Goal: Transaction & Acquisition: Purchase product/service

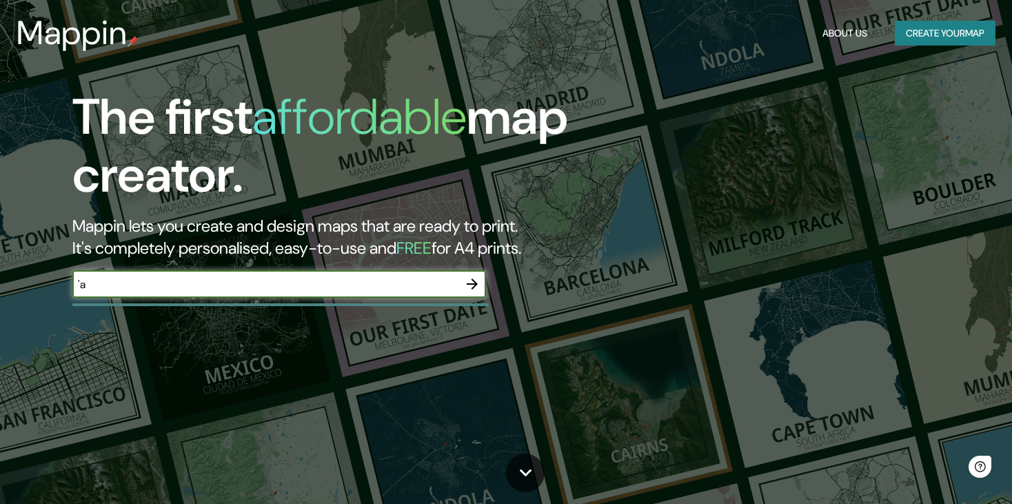
type input "'"
type input "paracas"
click at [476, 281] on icon "button" at bounding box center [472, 284] width 17 height 17
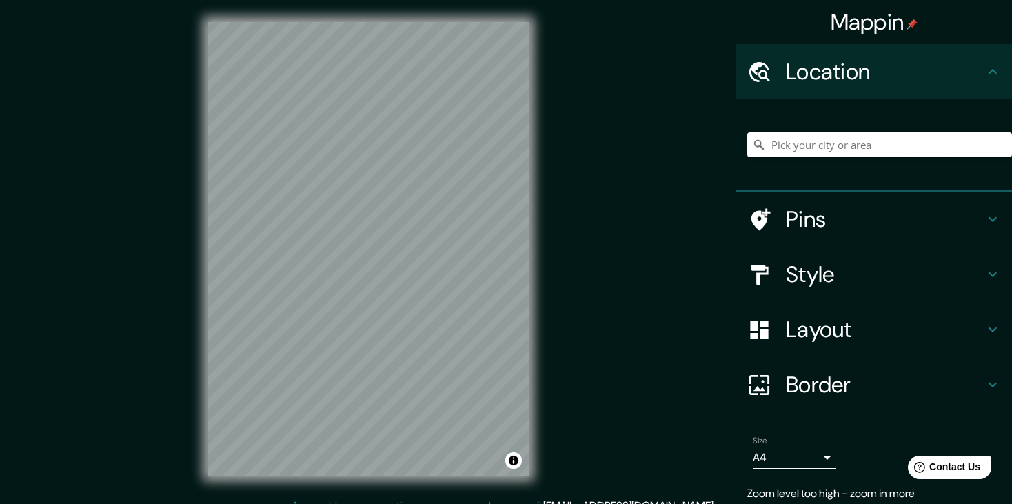
click at [861, 140] on input "Pick your city or area" at bounding box center [879, 144] width 265 height 25
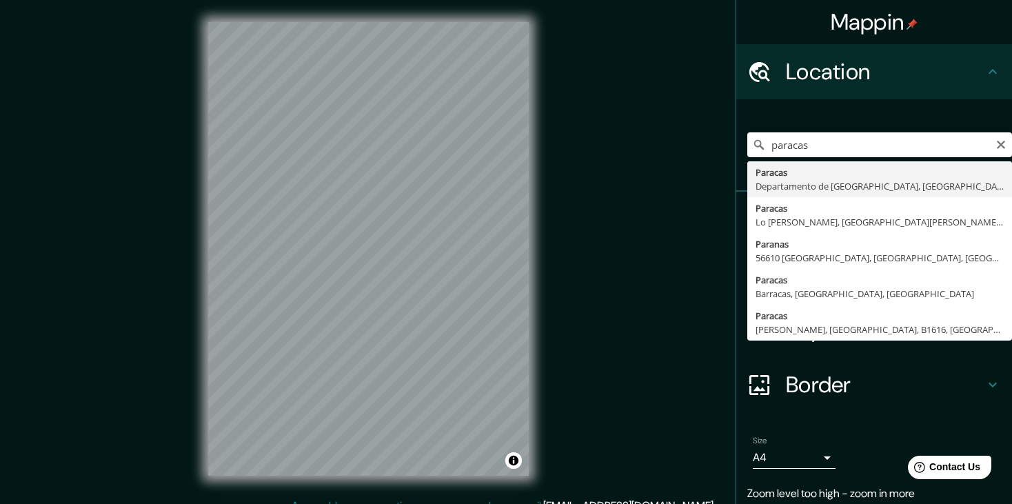
type input "Paracas, [GEOGRAPHIC_DATA], [GEOGRAPHIC_DATA]"
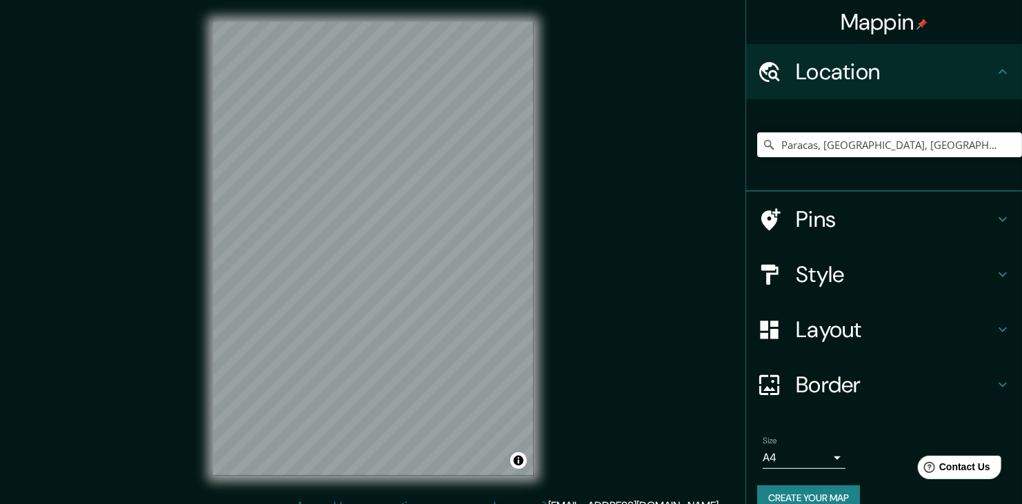
click at [806, 456] on body "Mappin Location [GEOGRAPHIC_DATA], [GEOGRAPHIC_DATA], [GEOGRAPHIC_DATA] Pins St…" at bounding box center [511, 252] width 1022 height 504
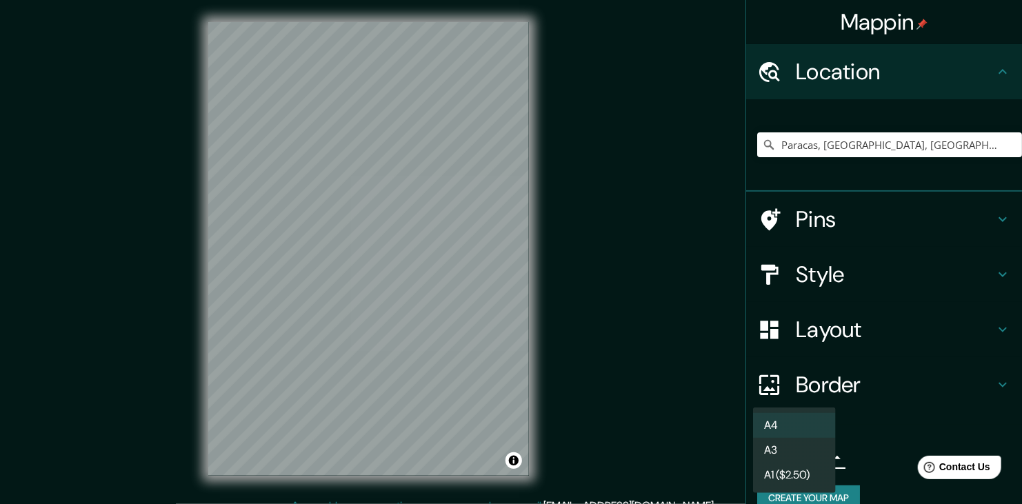
click at [807, 452] on li "A3" at bounding box center [794, 450] width 83 height 25
click at [810, 458] on body "Mappin Location [GEOGRAPHIC_DATA], [GEOGRAPHIC_DATA], [GEOGRAPHIC_DATA] Pins St…" at bounding box center [511, 252] width 1022 height 504
click at [791, 426] on li "A4" at bounding box center [794, 425] width 83 height 25
type input "single"
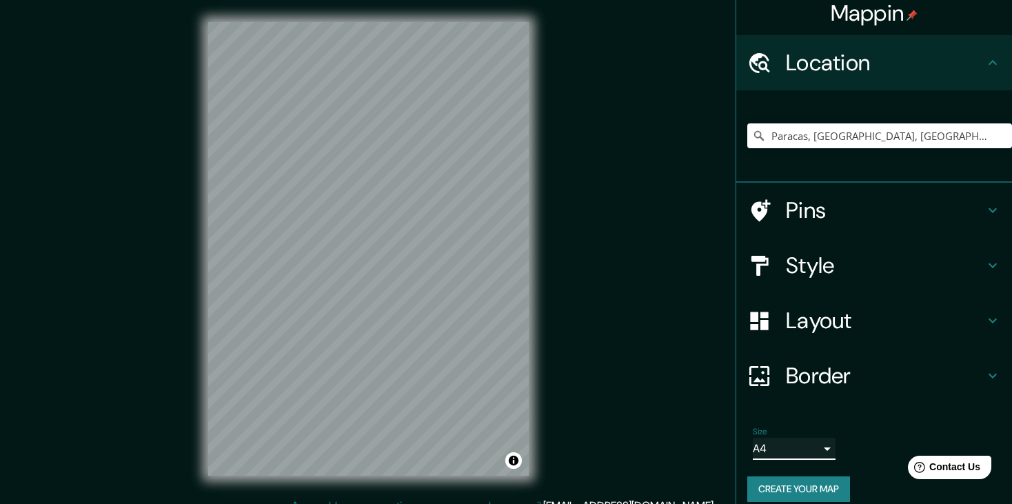
scroll to position [22, 0]
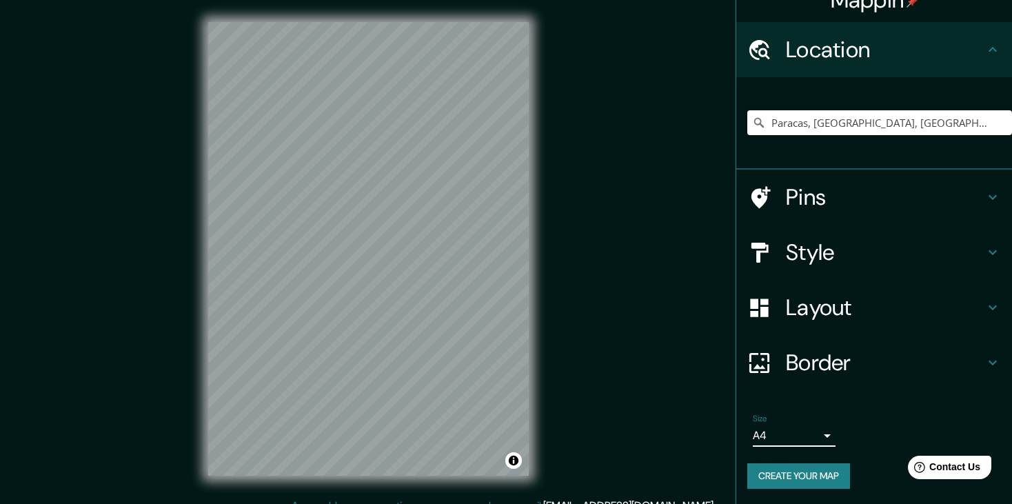
click at [827, 244] on h4 "Style" at bounding box center [885, 253] width 199 height 28
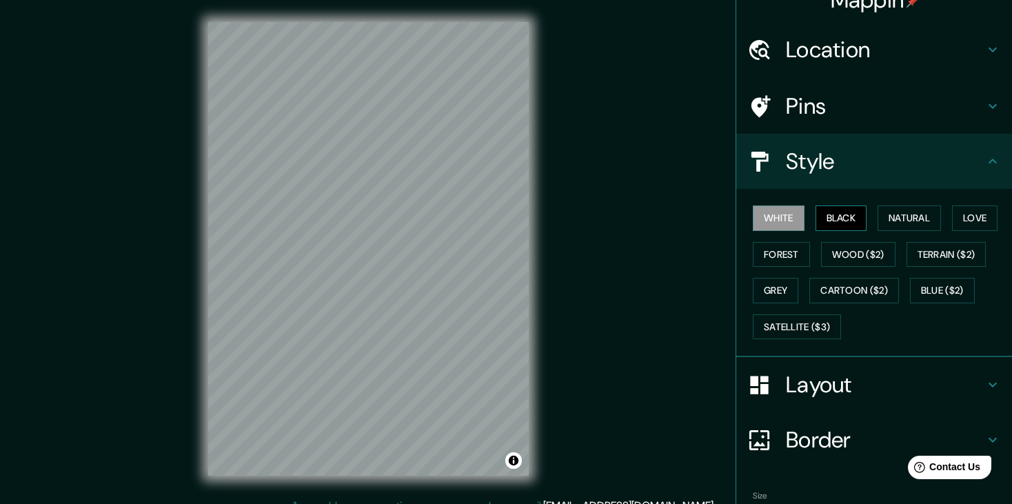
click at [840, 214] on button "Black" at bounding box center [842, 218] width 52 height 26
click at [901, 225] on button "Natural" at bounding box center [909, 218] width 63 height 26
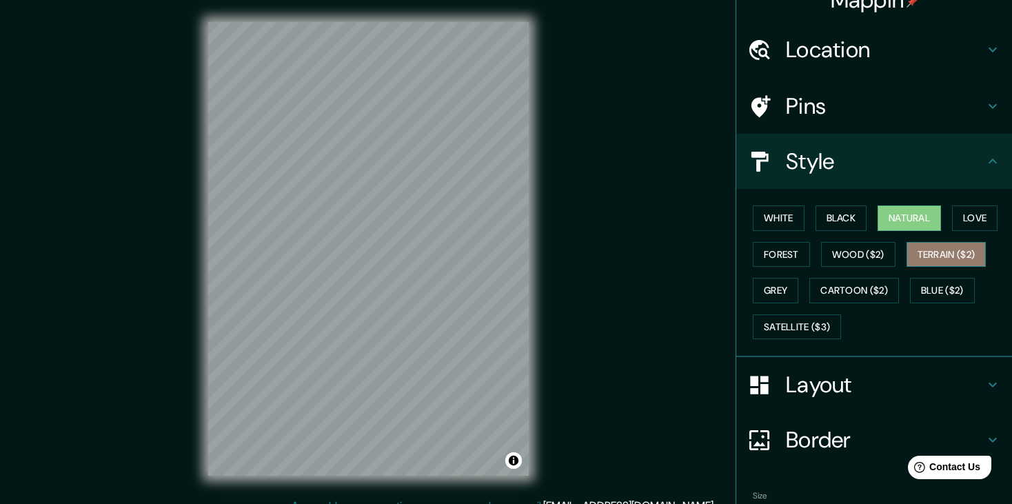
click at [944, 251] on button "Terrain ($2)" at bounding box center [947, 255] width 80 height 26
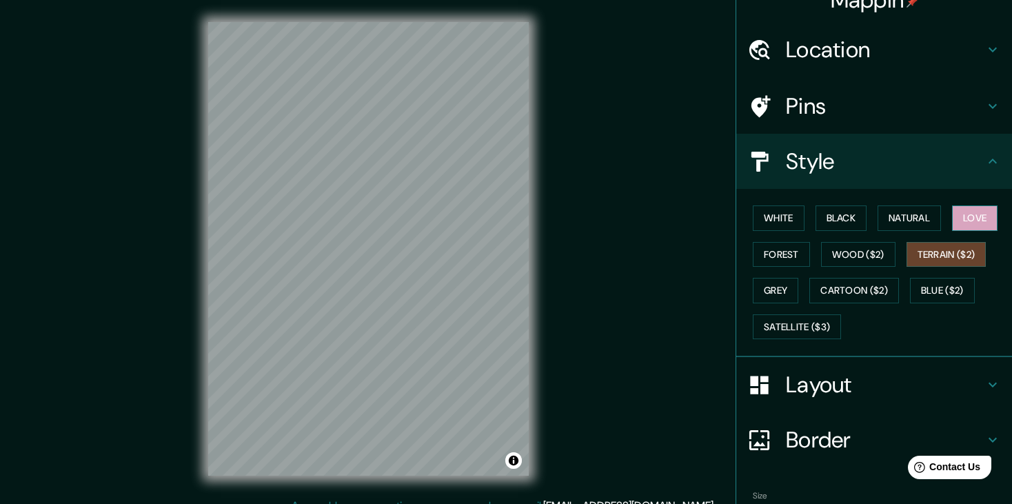
click at [962, 221] on button "Love" at bounding box center [975, 218] width 46 height 26
click at [901, 218] on button "Natural" at bounding box center [909, 218] width 63 height 26
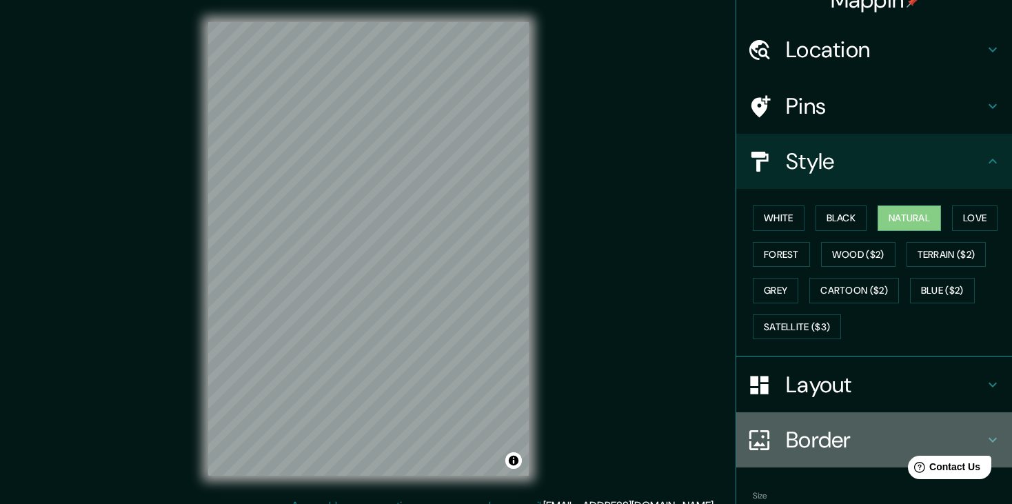
click at [822, 444] on h4 "Border" at bounding box center [885, 440] width 199 height 28
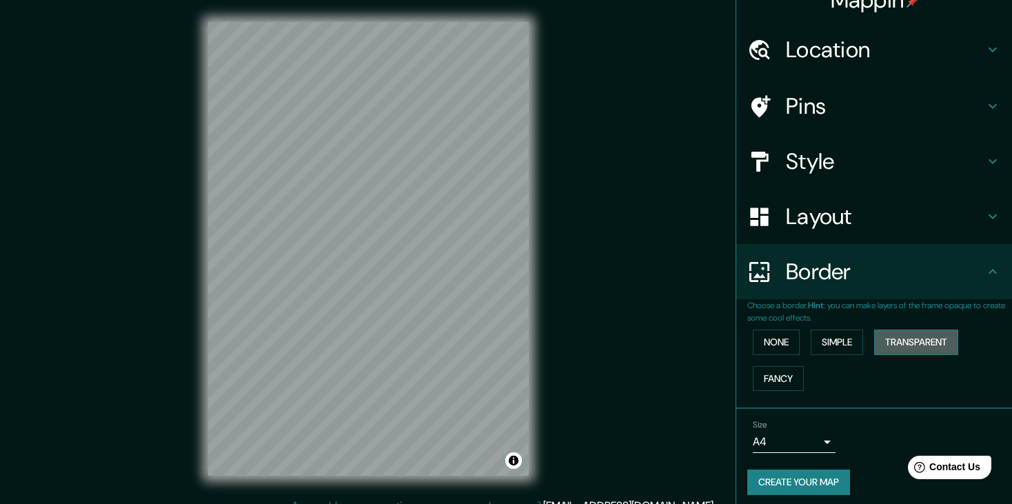
click at [890, 346] on button "Transparent" at bounding box center [916, 343] width 84 height 26
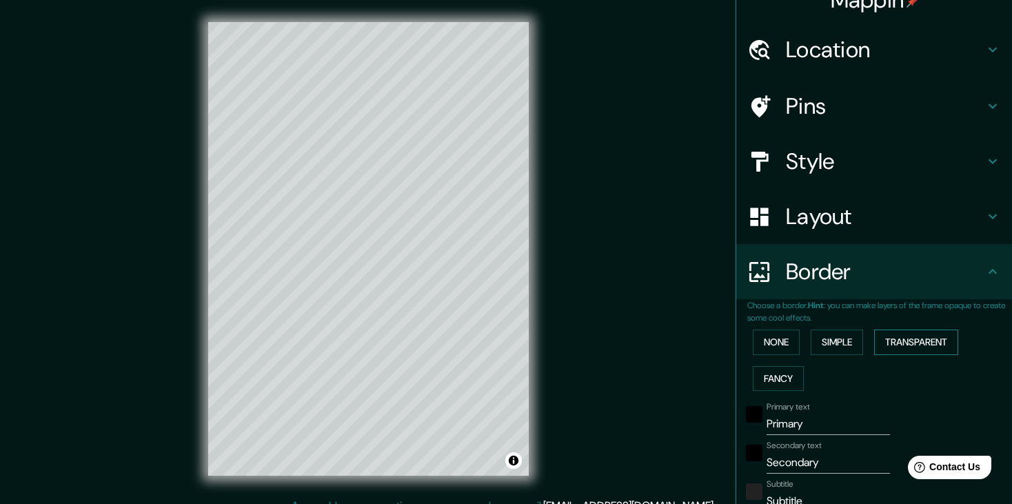
click at [890, 346] on button "Transparent" at bounding box center [916, 343] width 84 height 26
type input "223"
type input "37"
click at [811, 343] on button "Simple" at bounding box center [837, 343] width 52 height 26
click at [769, 343] on button "None" at bounding box center [776, 343] width 47 height 26
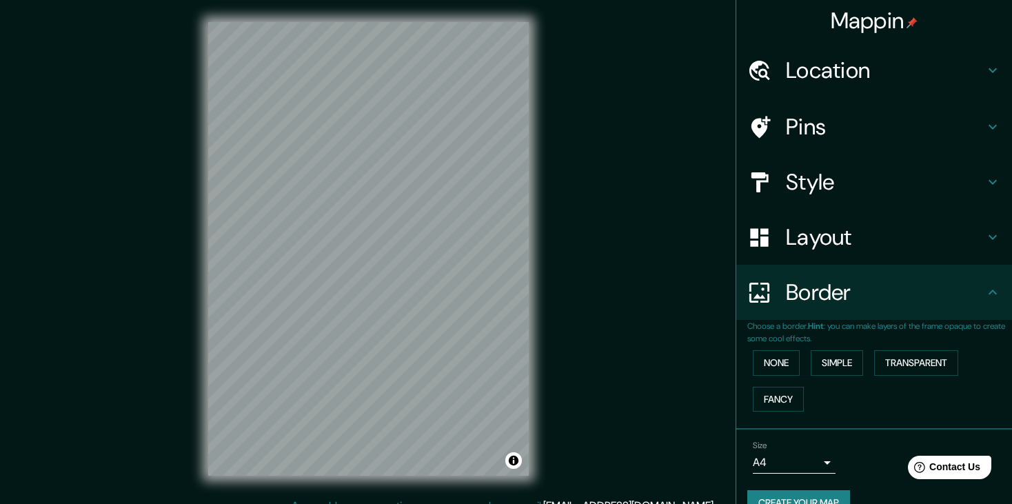
scroll to position [0, 0]
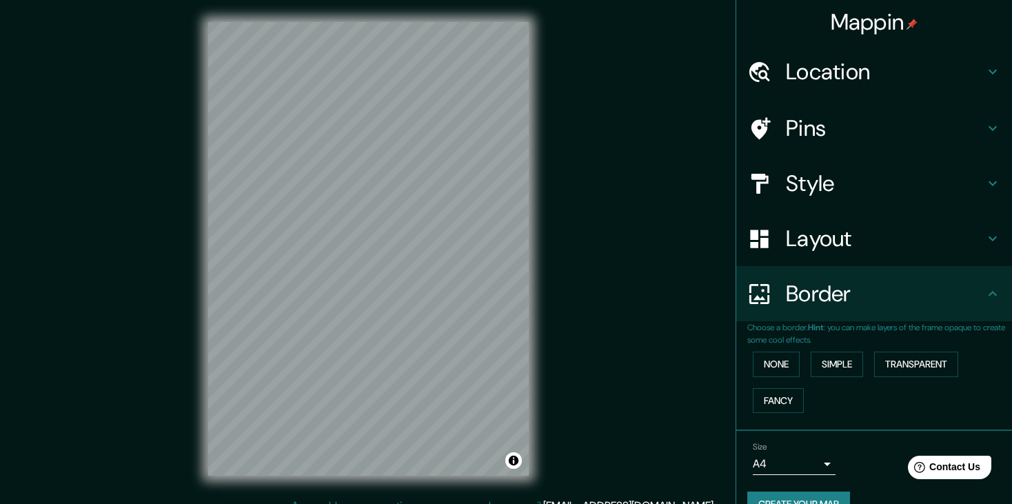
click at [864, 241] on h4 "Layout" at bounding box center [885, 239] width 199 height 28
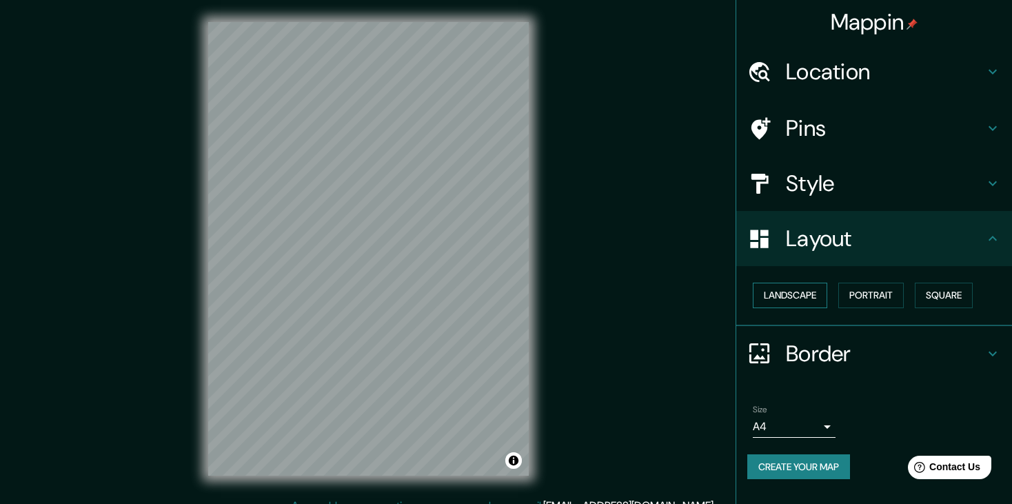
click at [807, 292] on button "Landscape" at bounding box center [790, 296] width 74 height 26
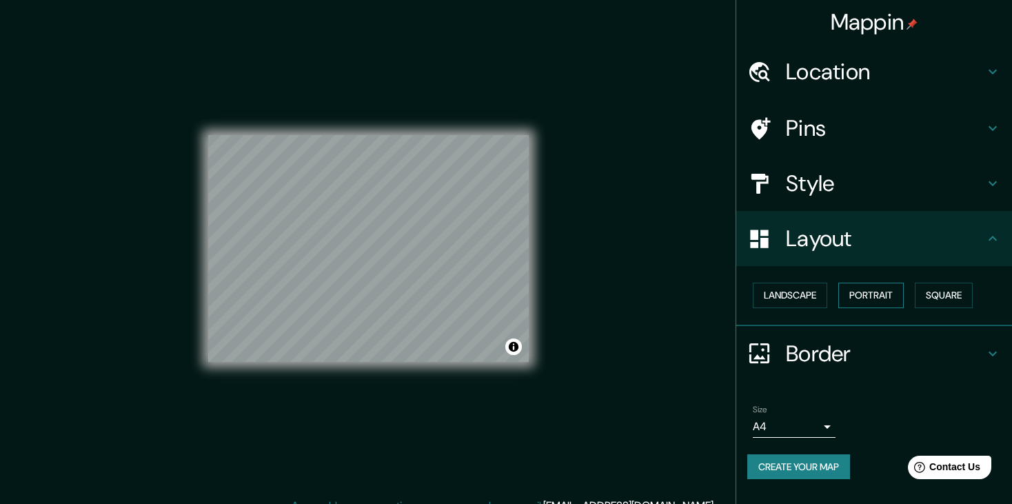
click at [863, 298] on button "Portrait" at bounding box center [872, 296] width 66 height 26
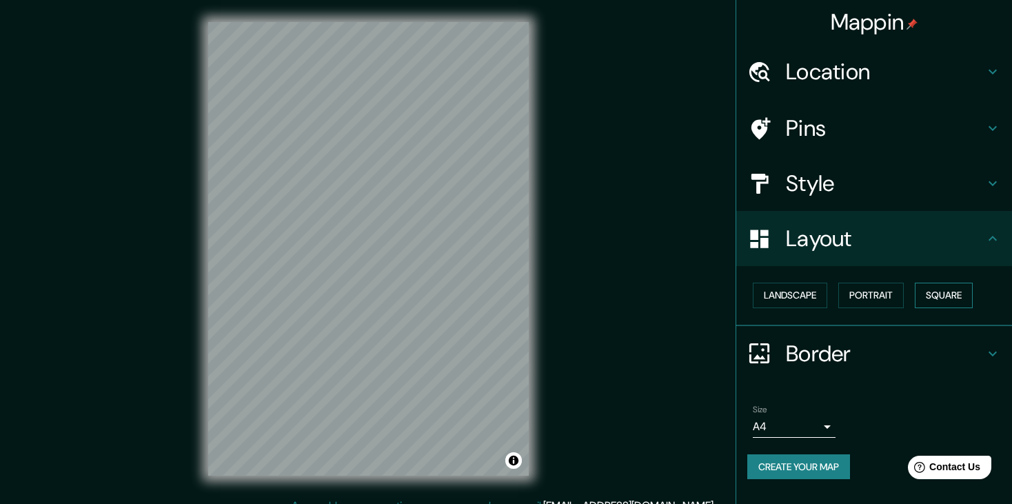
click at [942, 298] on button "Square" at bounding box center [944, 296] width 58 height 26
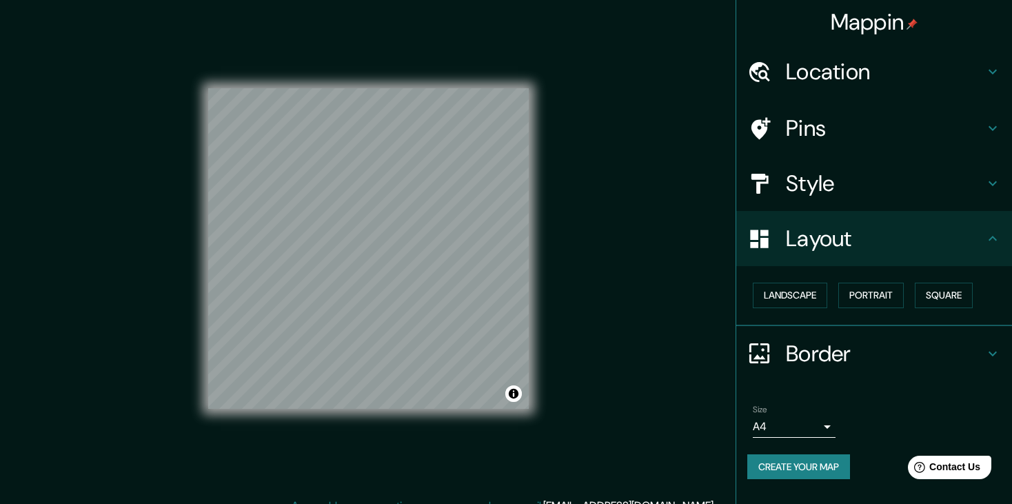
click at [860, 185] on h4 "Style" at bounding box center [885, 184] width 199 height 28
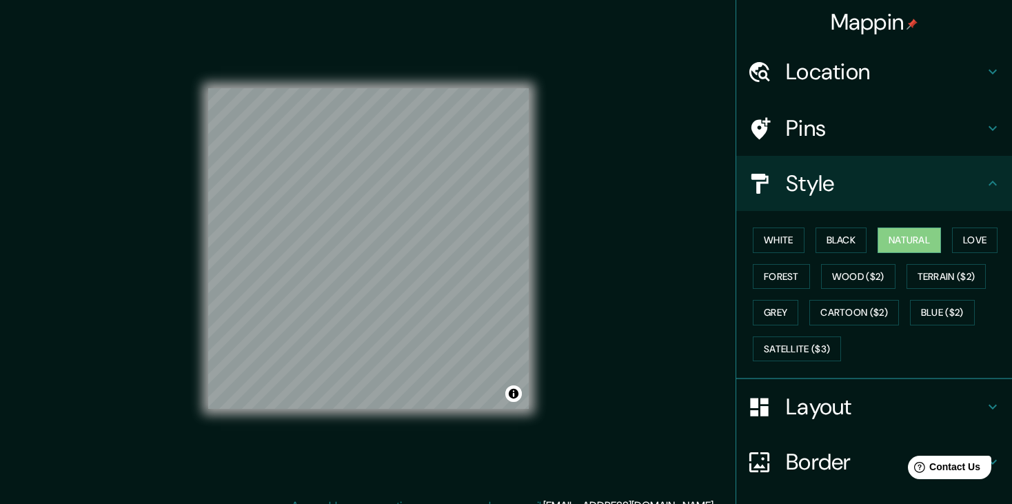
click at [861, 113] on div "Pins" at bounding box center [874, 128] width 276 height 55
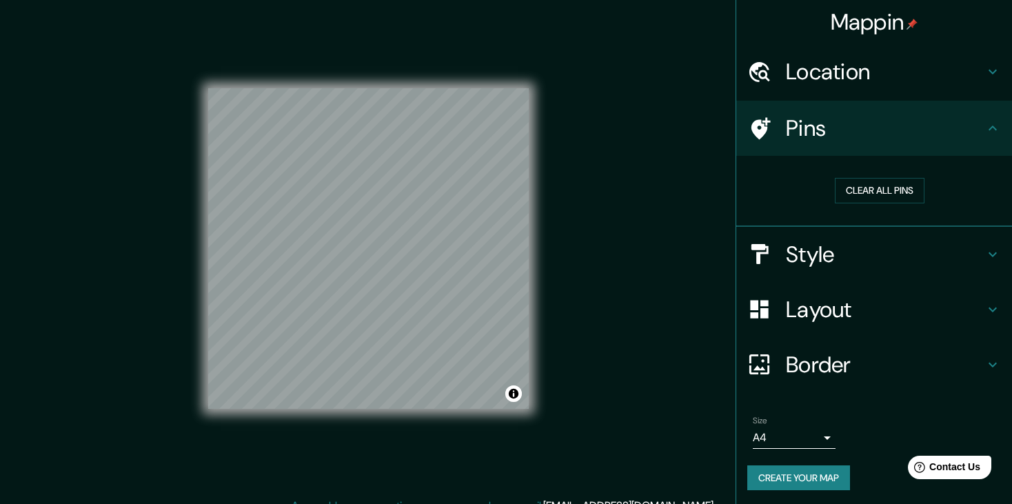
click at [886, 73] on h4 "Location" at bounding box center [885, 72] width 199 height 28
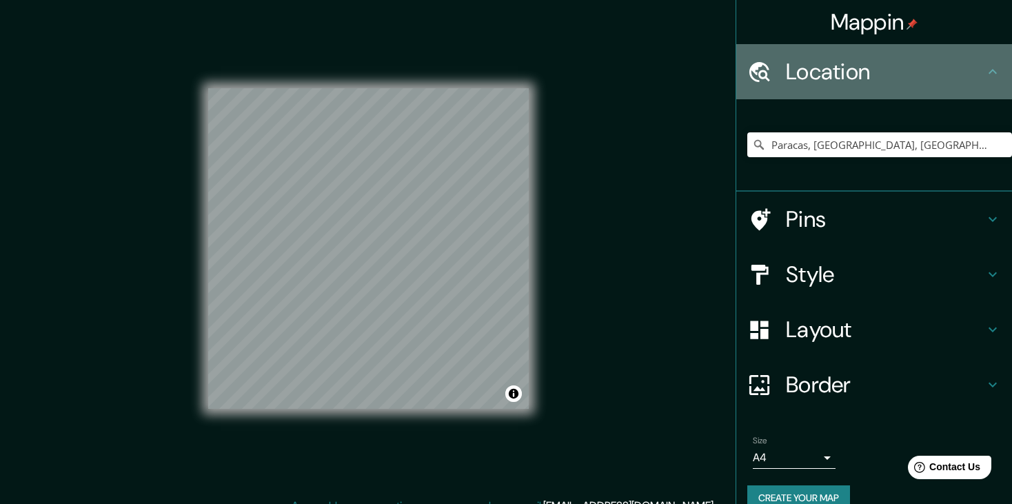
click at [882, 85] on h4 "Location" at bounding box center [885, 72] width 199 height 28
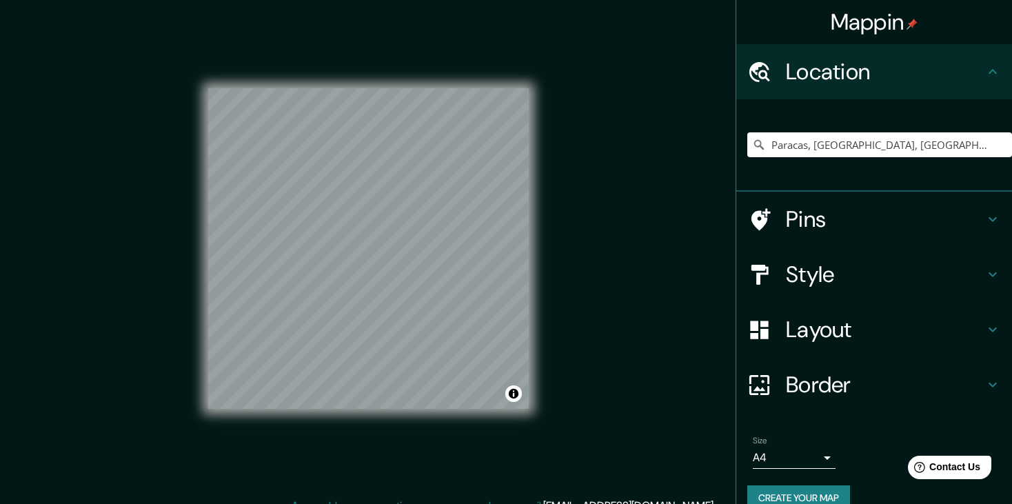
click at [852, 80] on h4 "Location" at bounding box center [885, 72] width 199 height 28
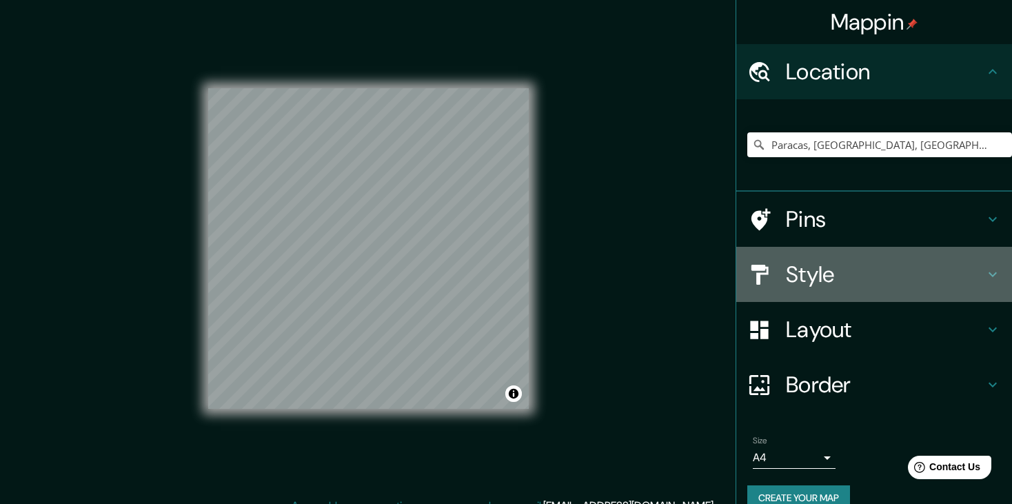
click at [801, 265] on h4 "Style" at bounding box center [885, 275] width 199 height 28
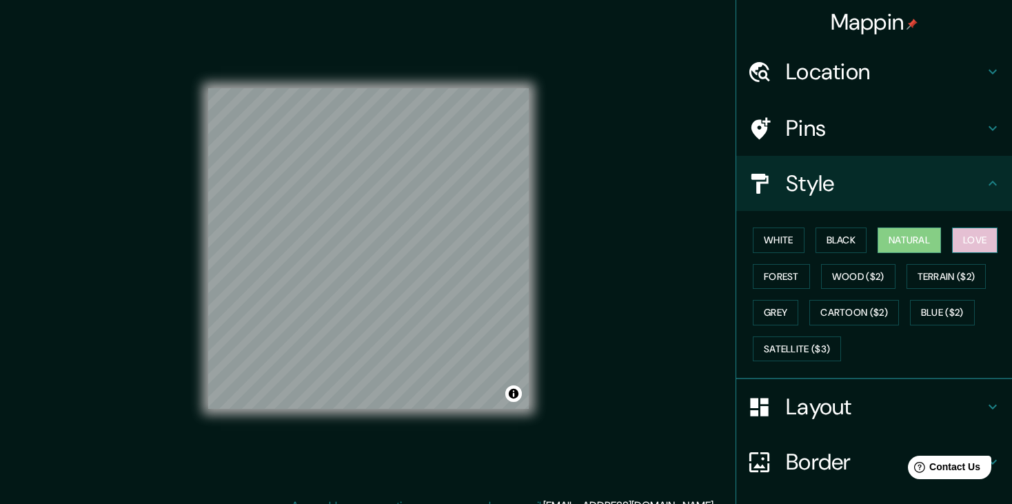
click at [956, 239] on button "Love" at bounding box center [975, 241] width 46 height 26
click at [816, 245] on button "Black" at bounding box center [842, 241] width 52 height 26
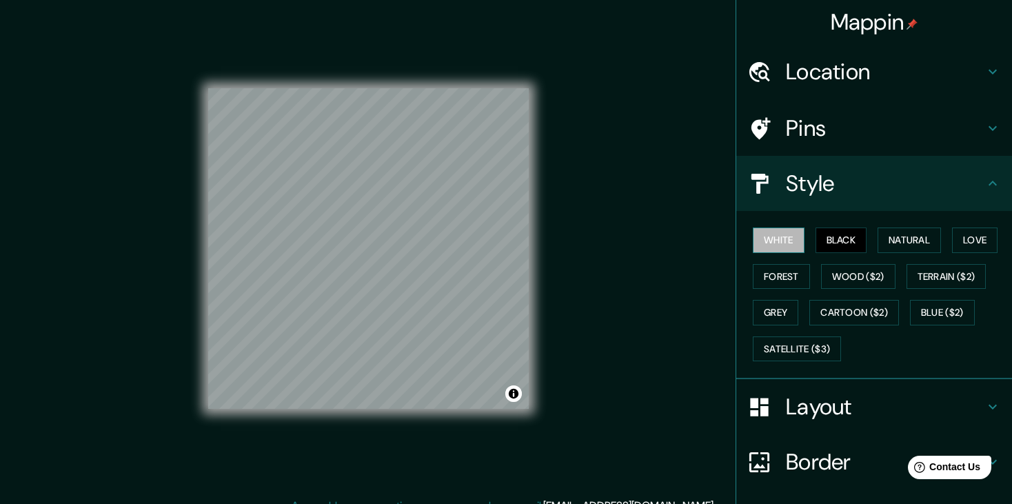
click at [761, 241] on button "White" at bounding box center [779, 241] width 52 height 26
click at [767, 268] on button "Forest" at bounding box center [781, 277] width 57 height 26
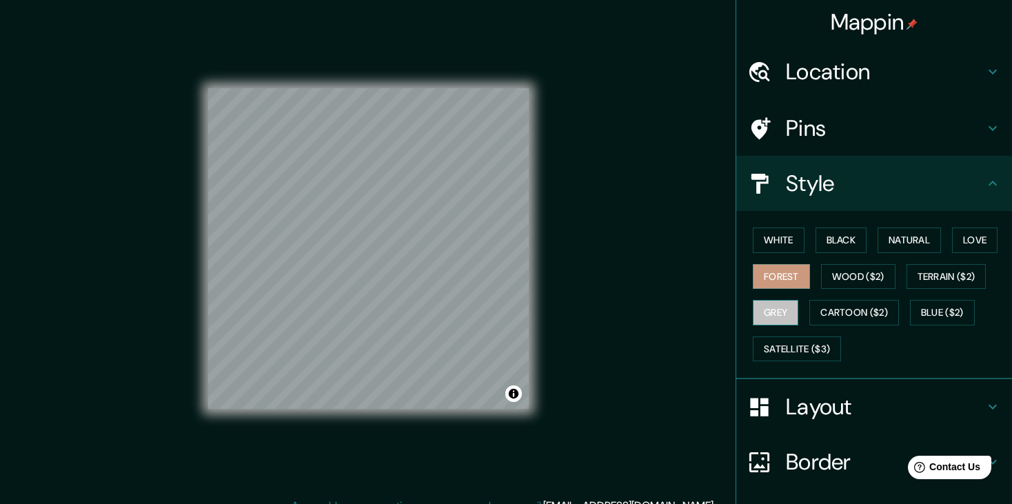
click at [777, 310] on button "Grey" at bounding box center [776, 313] width 46 height 26
click at [896, 252] on button "Natural" at bounding box center [909, 241] width 63 height 26
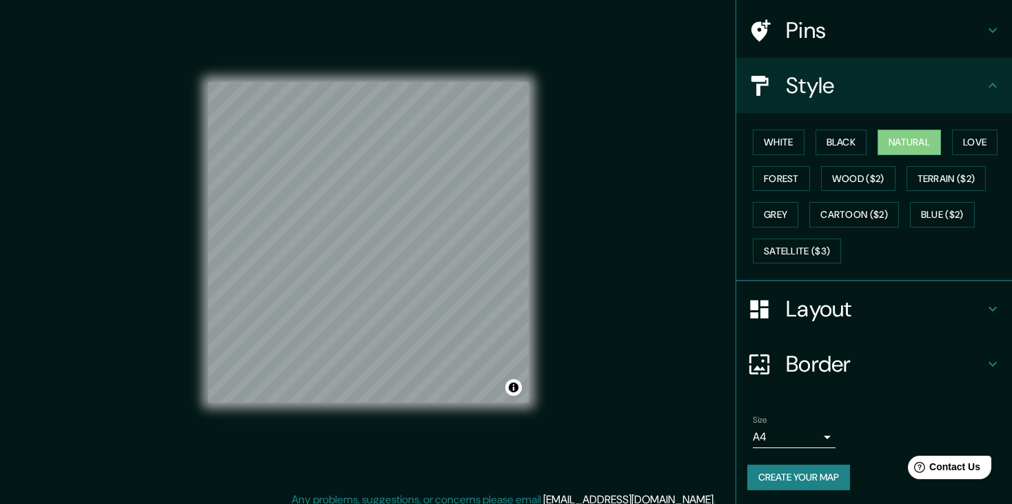
scroll to position [16, 0]
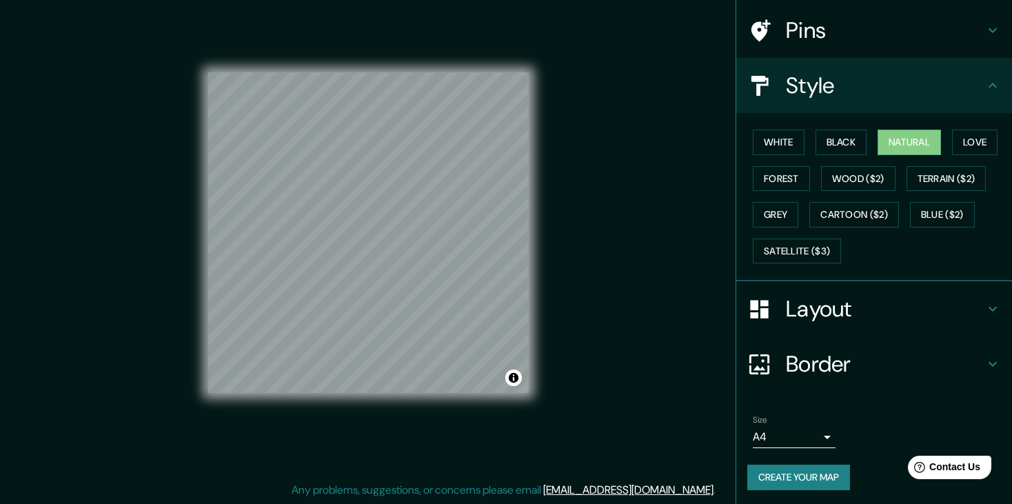
click at [793, 474] on button "Create your map" at bounding box center [798, 478] width 103 height 26
click at [805, 480] on div "Create your map" at bounding box center [874, 478] width 254 height 26
click at [805, 479] on button "Create your map" at bounding box center [798, 478] width 103 height 26
click at [632, 363] on div "Mappin Location [GEOGRAPHIC_DATA], [GEOGRAPHIC_DATA], [GEOGRAPHIC_DATA] Pins St…" at bounding box center [506, 244] width 1012 height 520
click at [832, 147] on button "Black" at bounding box center [842, 143] width 52 height 26
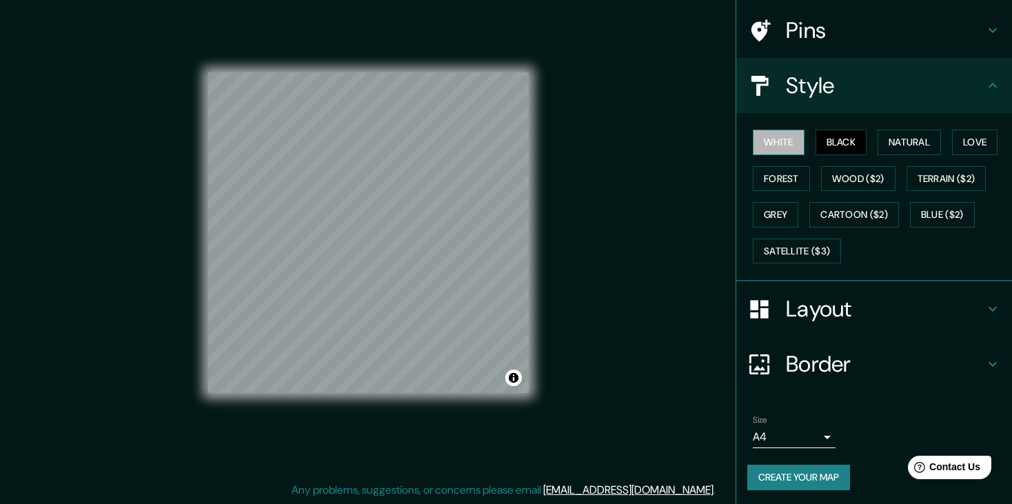
click at [753, 141] on button "White" at bounding box center [779, 143] width 52 height 26
click at [937, 150] on div "White Black Natural Love Forest Wood ($2) Terrain ($2) Grey Cartoon ($2) Blue (…" at bounding box center [879, 196] width 265 height 145
click at [791, 182] on button "Forest" at bounding box center [781, 179] width 57 height 26
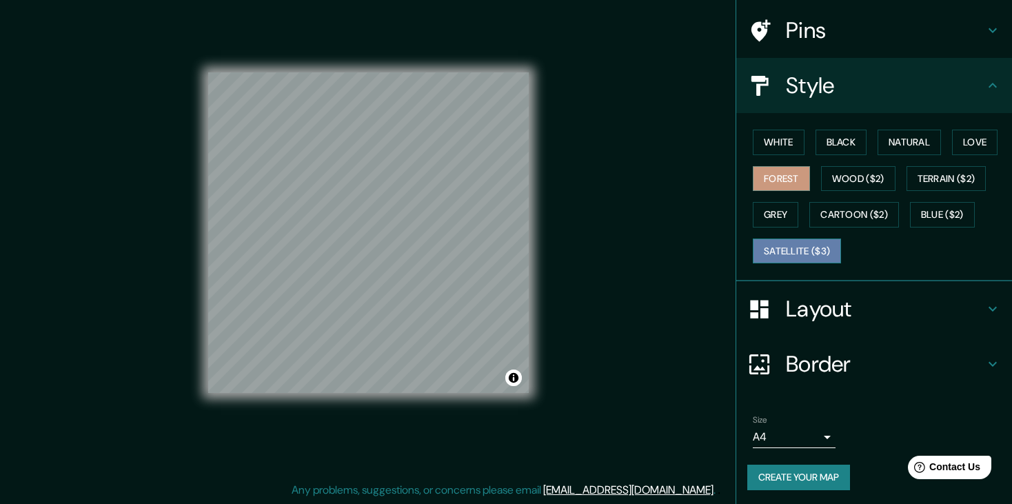
click at [792, 250] on button "Satellite ($3)" at bounding box center [797, 252] width 88 height 26
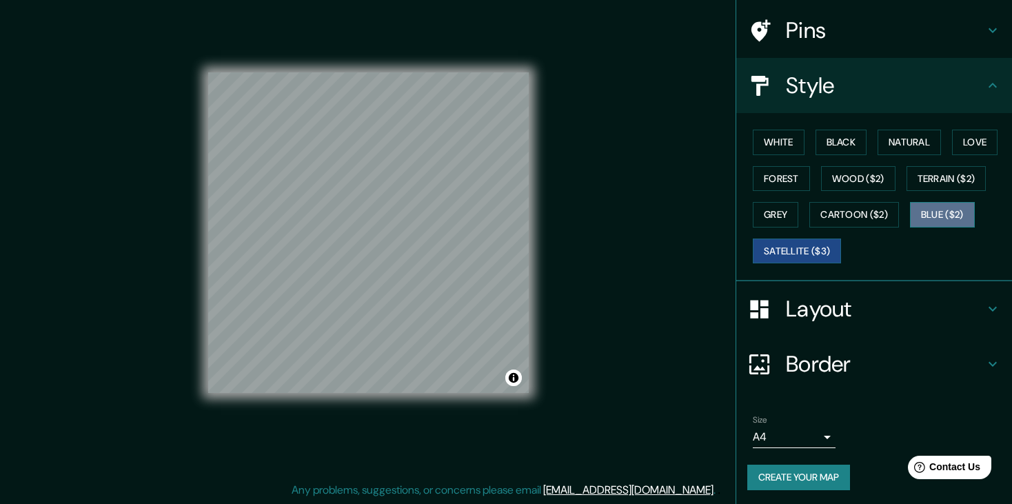
click at [932, 221] on button "Blue ($2)" at bounding box center [942, 215] width 65 height 26
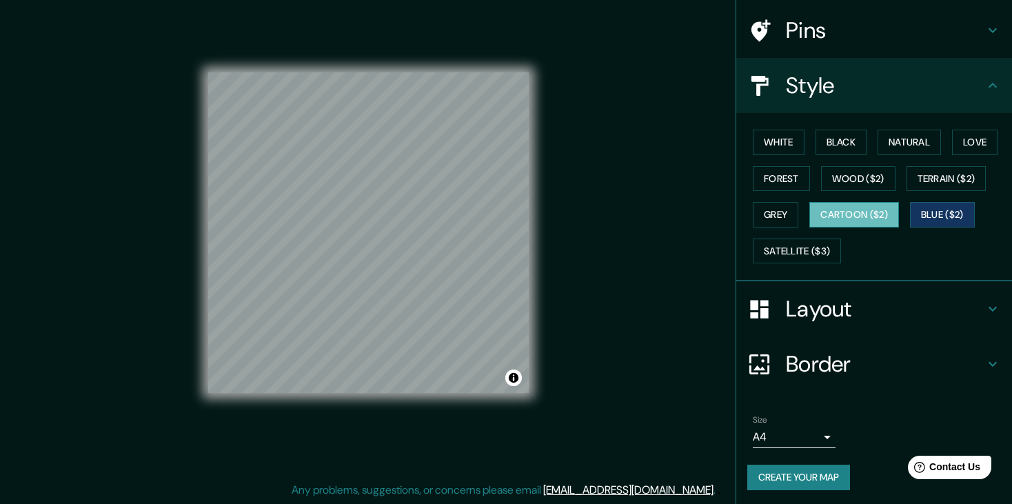
click at [859, 212] on button "Cartoon ($2)" at bounding box center [855, 215] width 90 height 26
click at [941, 190] on button "Terrain ($2)" at bounding box center [947, 179] width 80 height 26
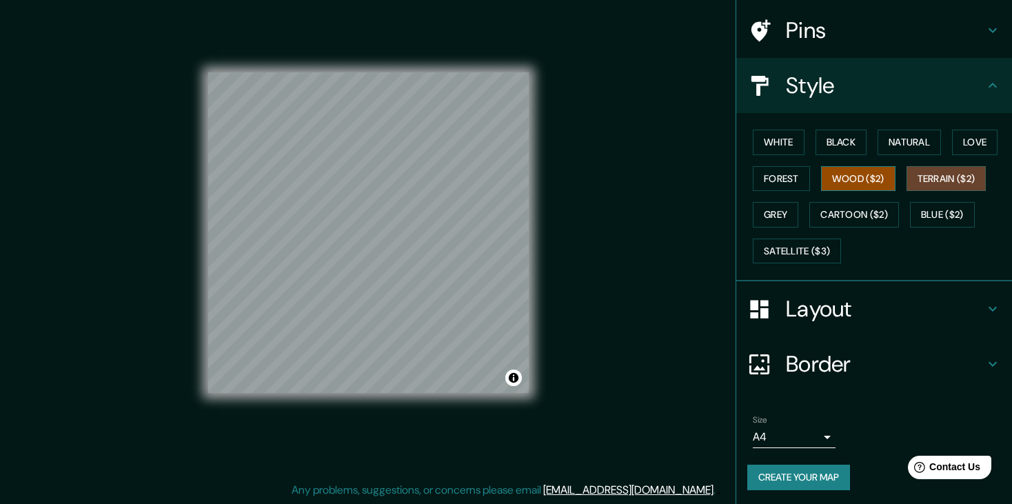
click at [860, 184] on button "Wood ($2)" at bounding box center [858, 179] width 74 height 26
click at [770, 203] on button "Grey" at bounding box center [776, 215] width 46 height 26
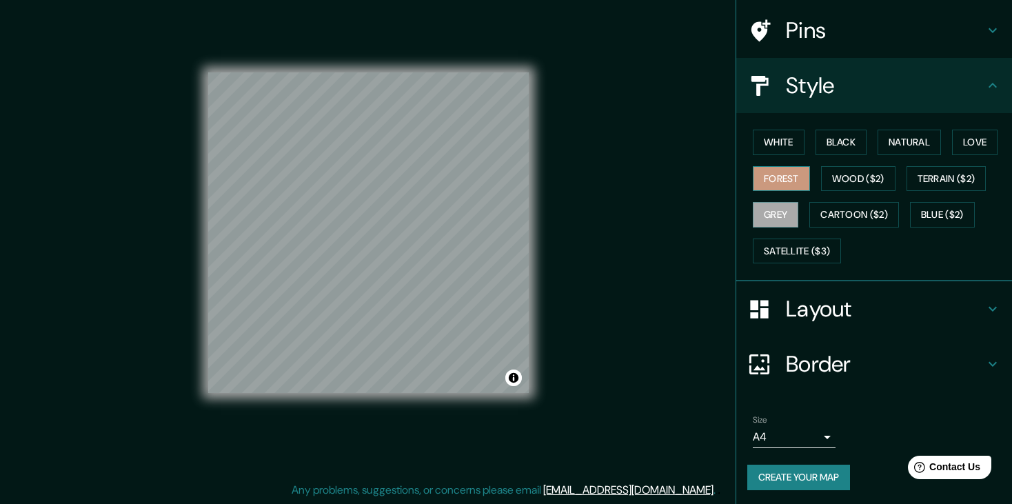
click at [774, 177] on button "Forest" at bounding box center [781, 179] width 57 height 26
click at [847, 181] on button "Wood ($2)" at bounding box center [858, 179] width 74 height 26
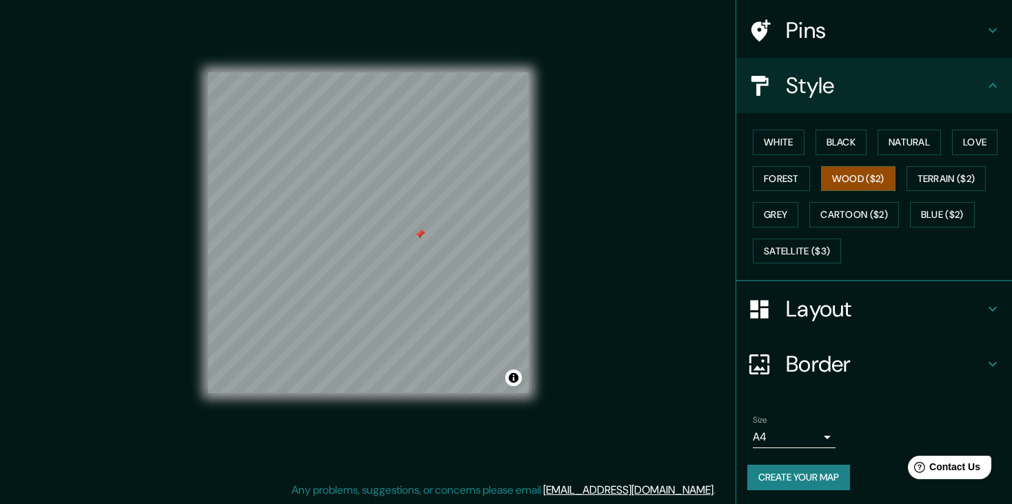
click at [421, 236] on div at bounding box center [419, 234] width 11 height 11
click at [784, 141] on button "White" at bounding box center [779, 143] width 52 height 26
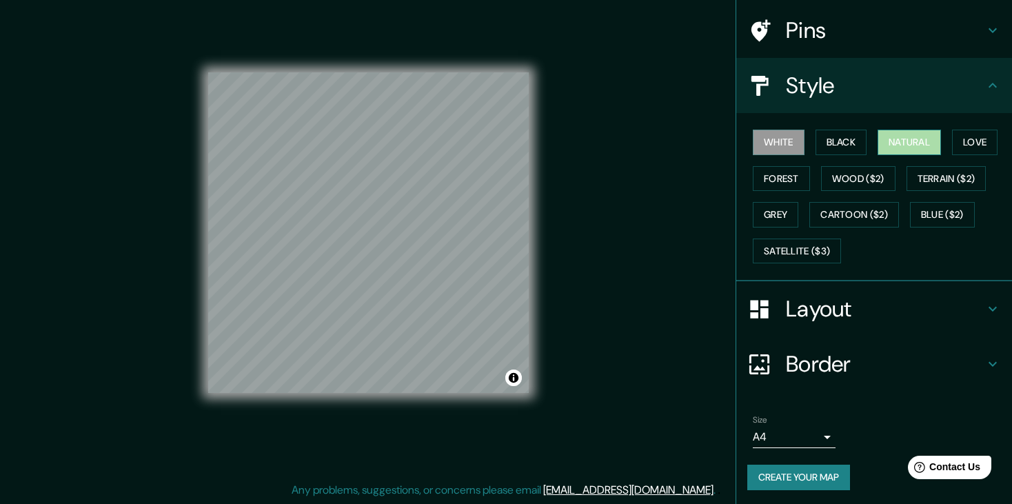
click at [899, 138] on button "Natural" at bounding box center [909, 143] width 63 height 26
click at [936, 217] on button "Blue ($2)" at bounding box center [942, 215] width 65 height 26
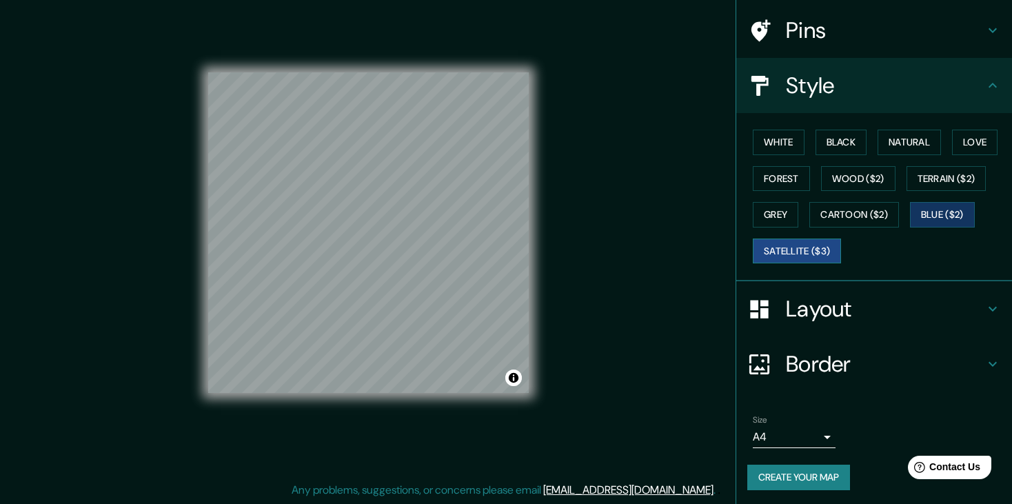
click at [777, 250] on button "Satellite ($3)" at bounding box center [797, 252] width 88 height 26
click at [857, 221] on button "Cartoon ($2)" at bounding box center [855, 215] width 90 height 26
